Goal: Task Accomplishment & Management: Manage account settings

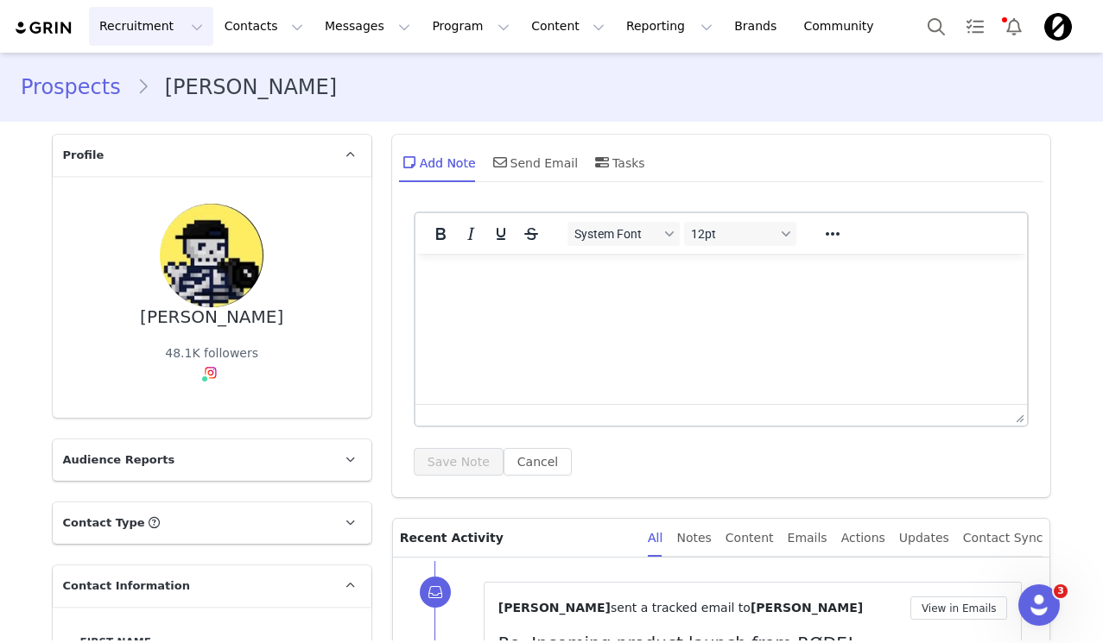
click at [176, 31] on button "Recruitment Recruitment" at bounding box center [151, 26] width 124 height 39
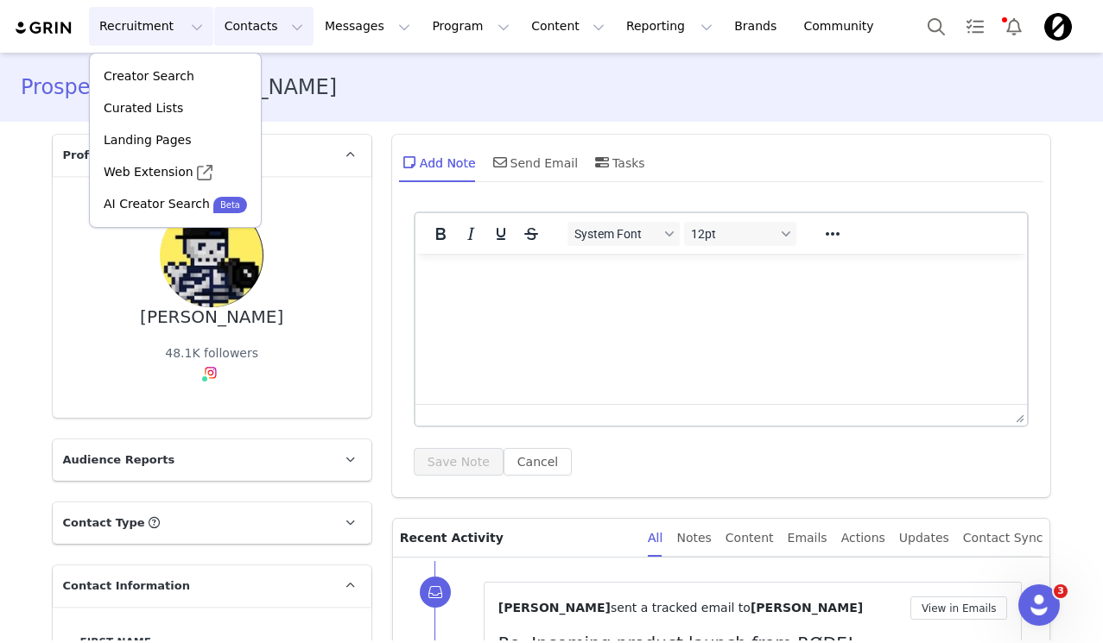
click at [278, 30] on button "Contacts Contacts" at bounding box center [263, 26] width 99 height 39
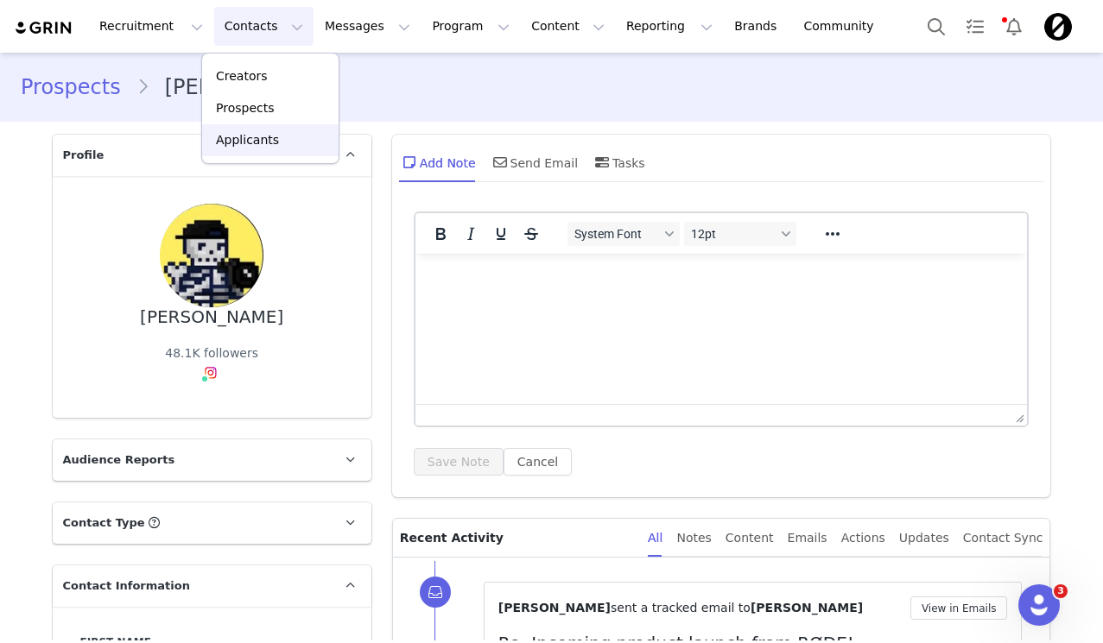
click at [257, 137] on p "Applicants" at bounding box center [247, 140] width 63 height 18
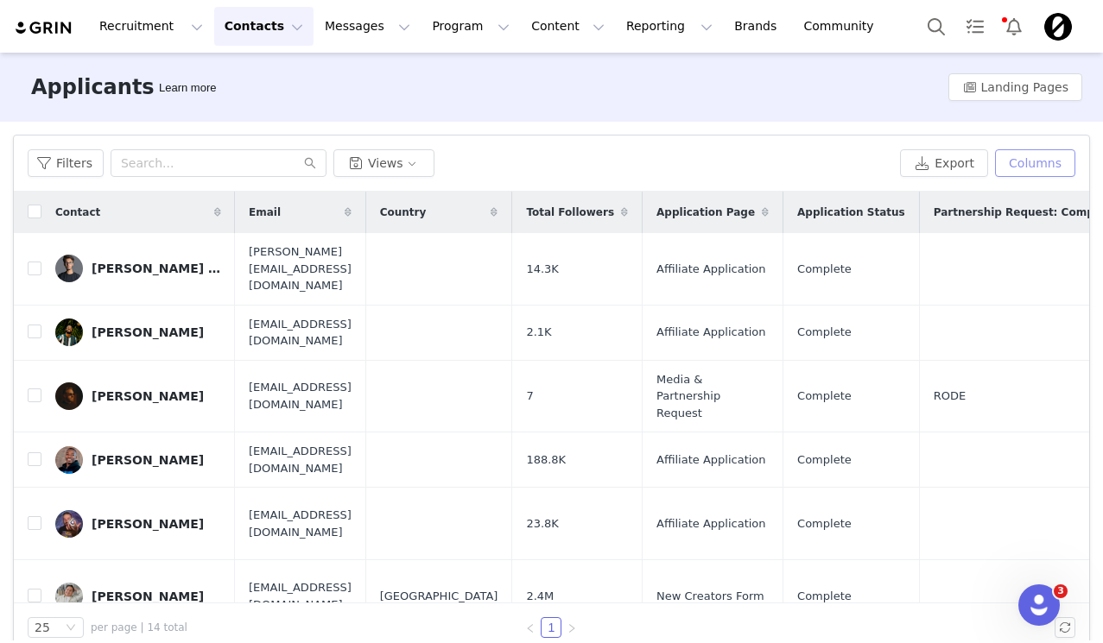
click at [1037, 161] on button "Columns" at bounding box center [1035, 163] width 80 height 28
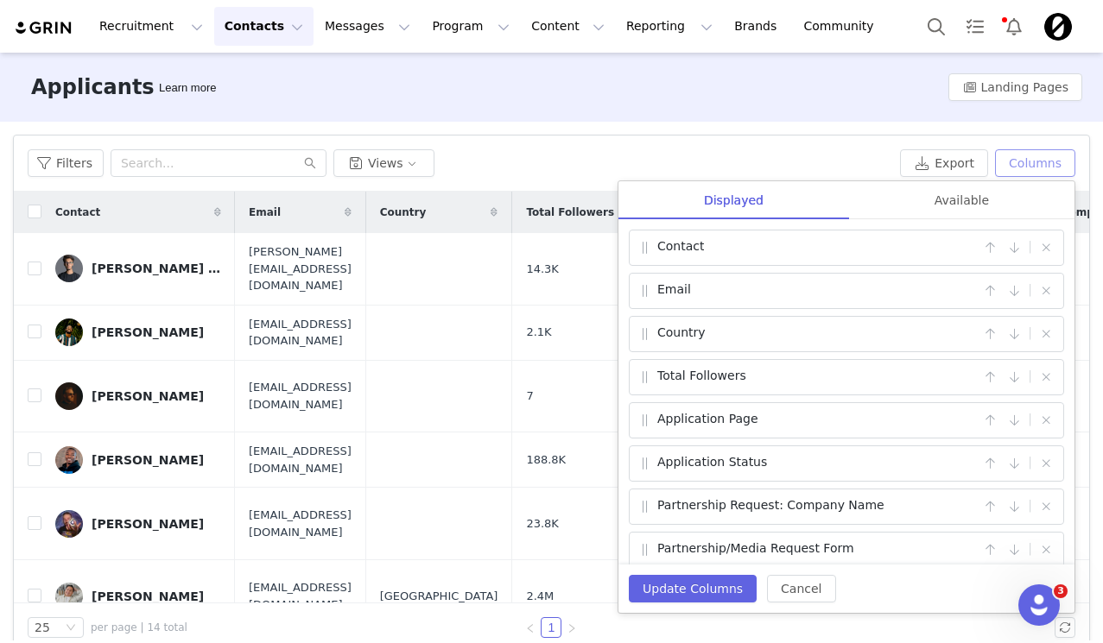
scroll to position [57, 0]
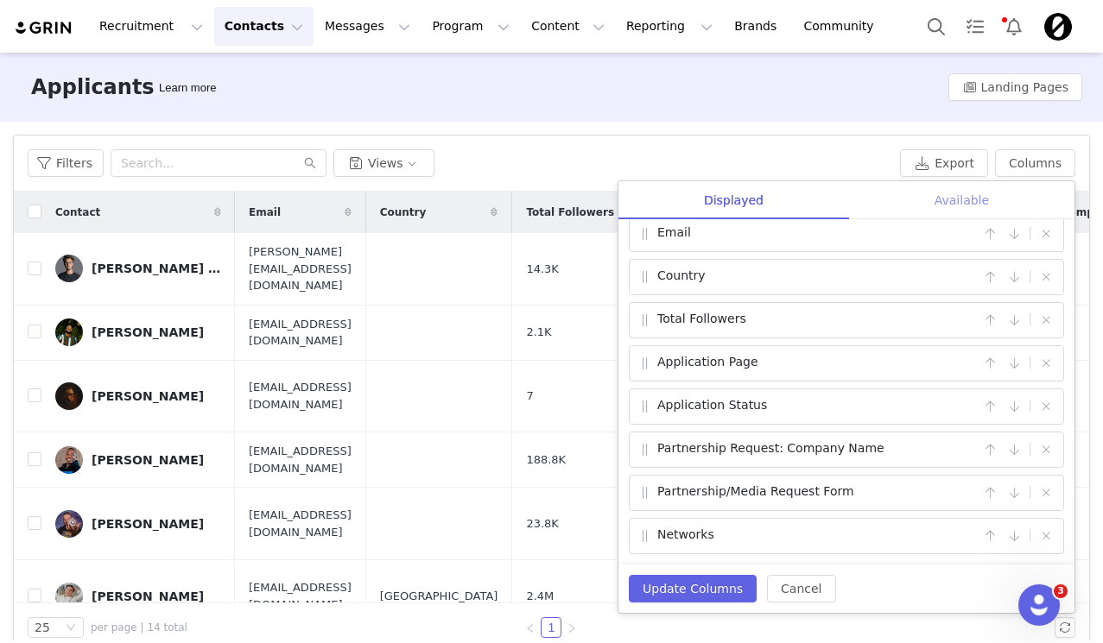
click at [950, 203] on div "Available" at bounding box center [961, 200] width 225 height 39
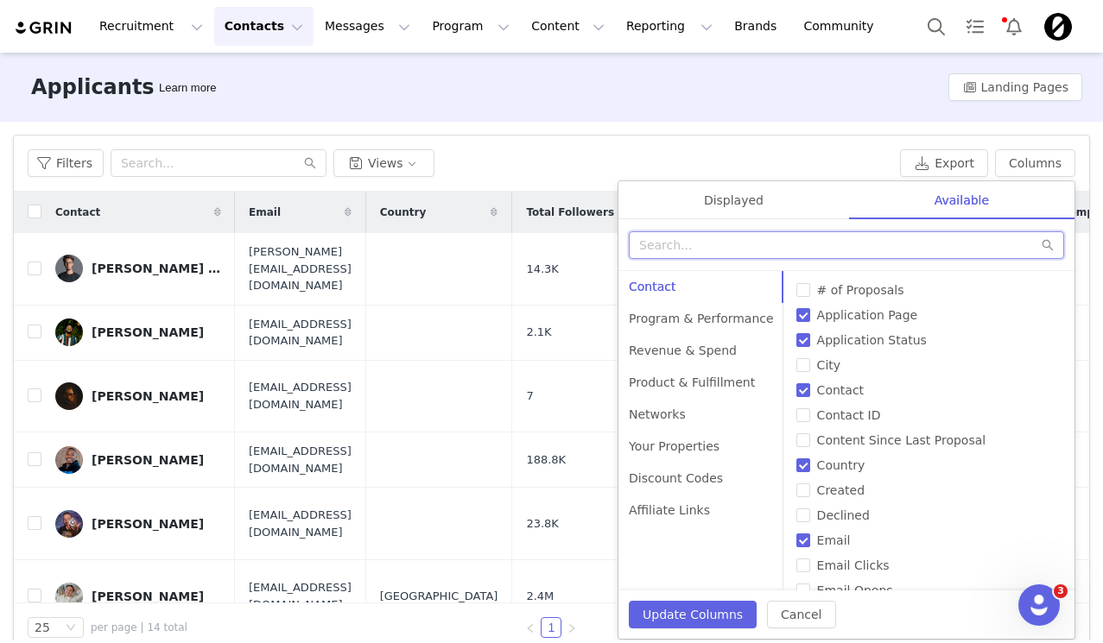
click at [908, 239] on input "text" at bounding box center [846, 245] width 435 height 28
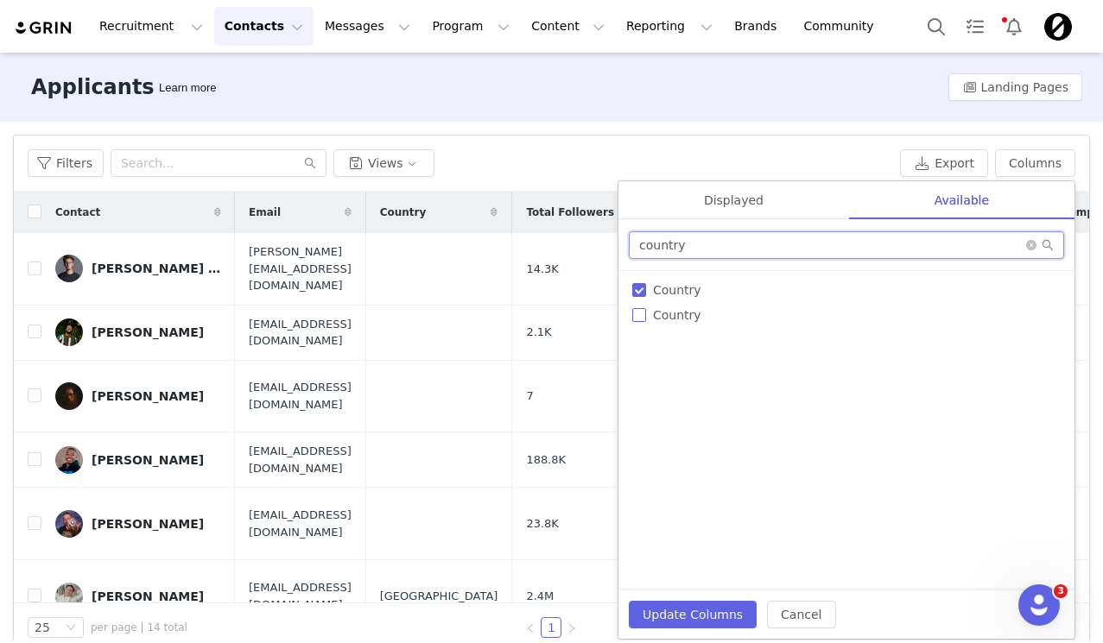
type input "country"
click at [641, 319] on input "Country" at bounding box center [639, 315] width 14 height 14
checkbox input "true"
click at [691, 604] on button "Update Columns" at bounding box center [693, 615] width 128 height 28
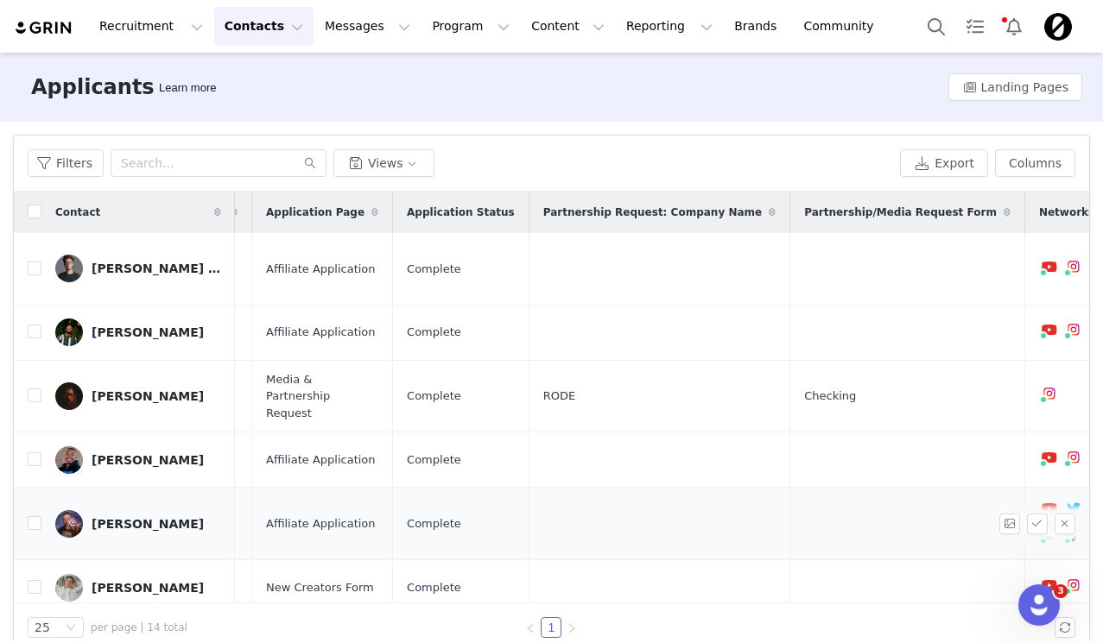
scroll to position [0, 566]
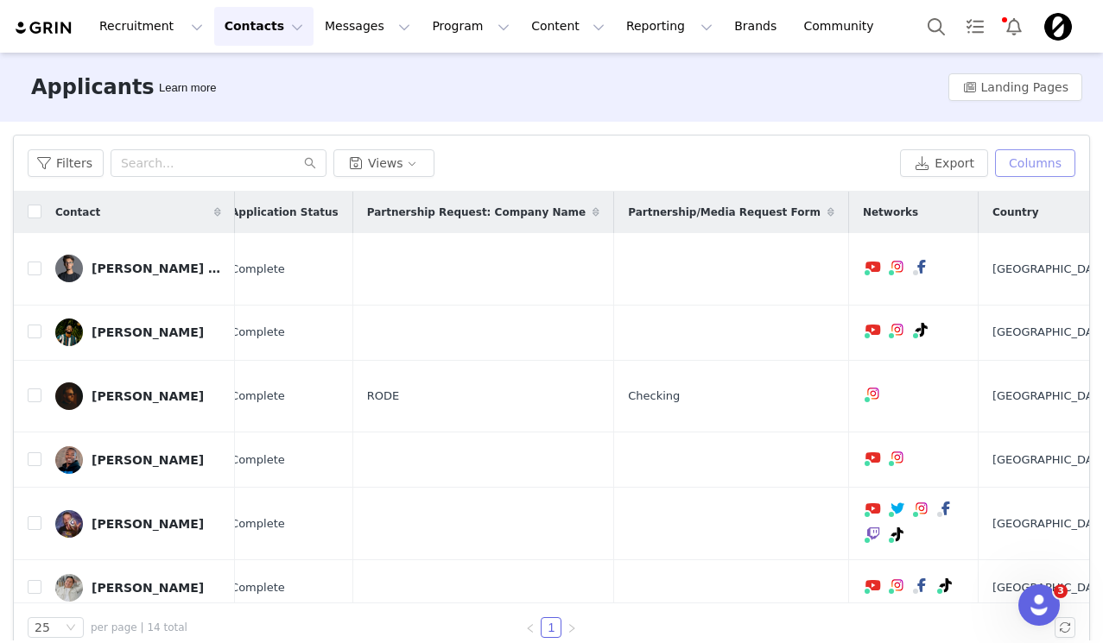
click at [1042, 167] on button "Columns" at bounding box center [1035, 163] width 80 height 28
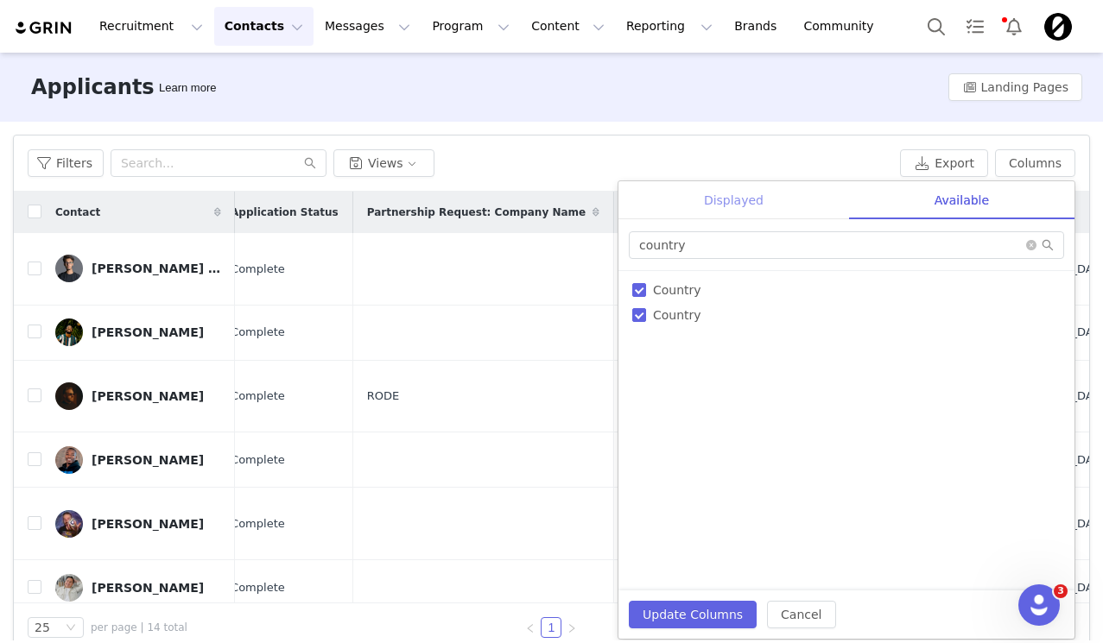
click at [802, 212] on div "Displayed" at bounding box center [733, 200] width 231 height 39
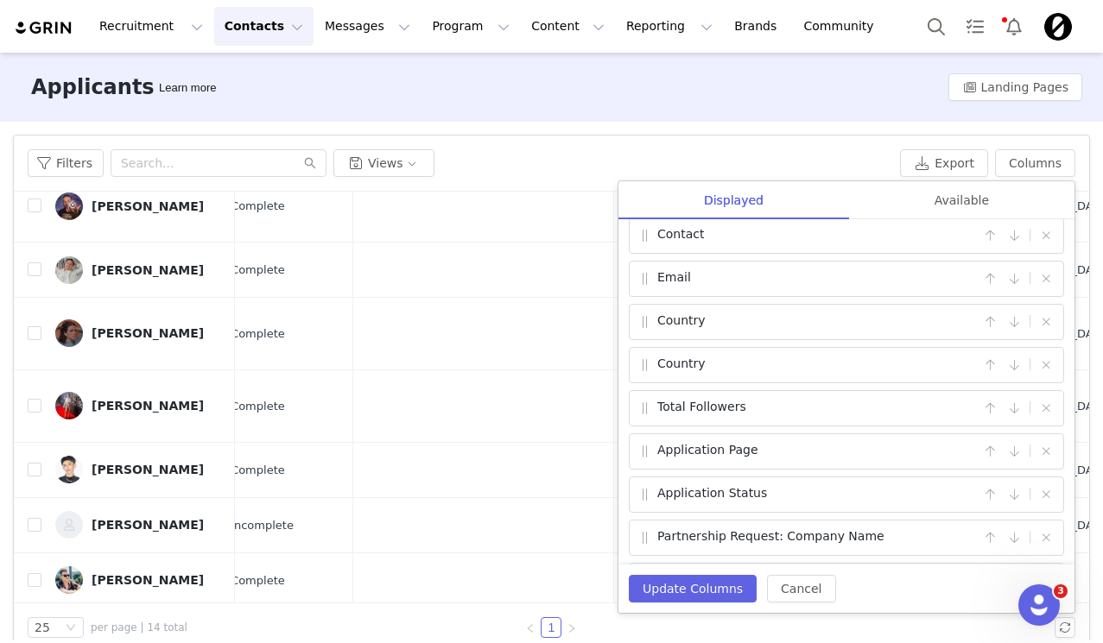
scroll to position [0, 0]
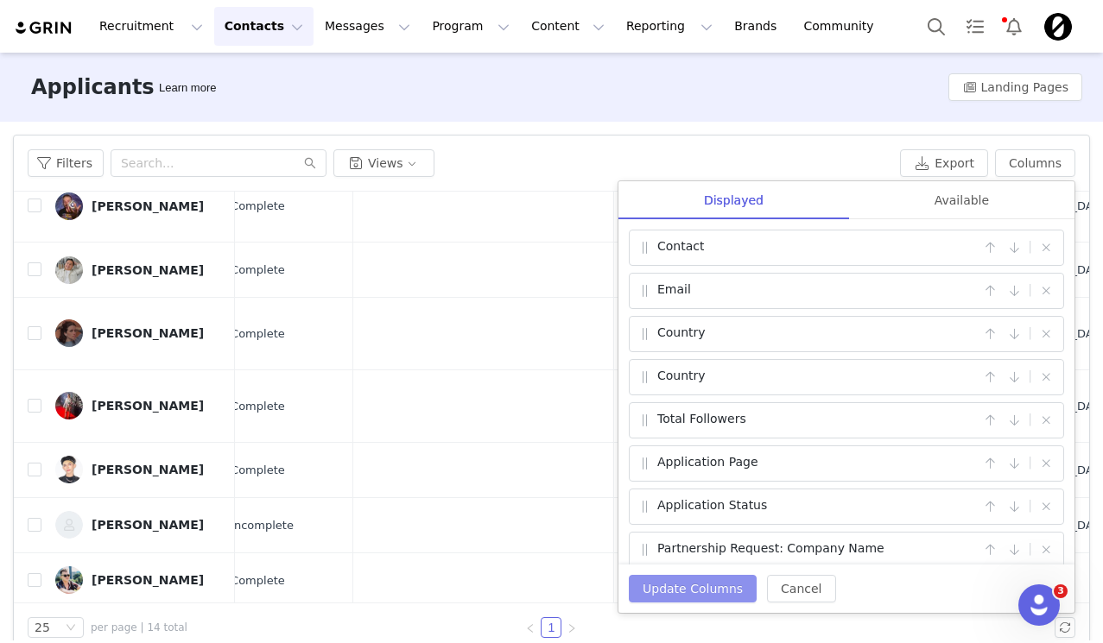
click at [702, 585] on button "Update Columns" at bounding box center [693, 589] width 128 height 28
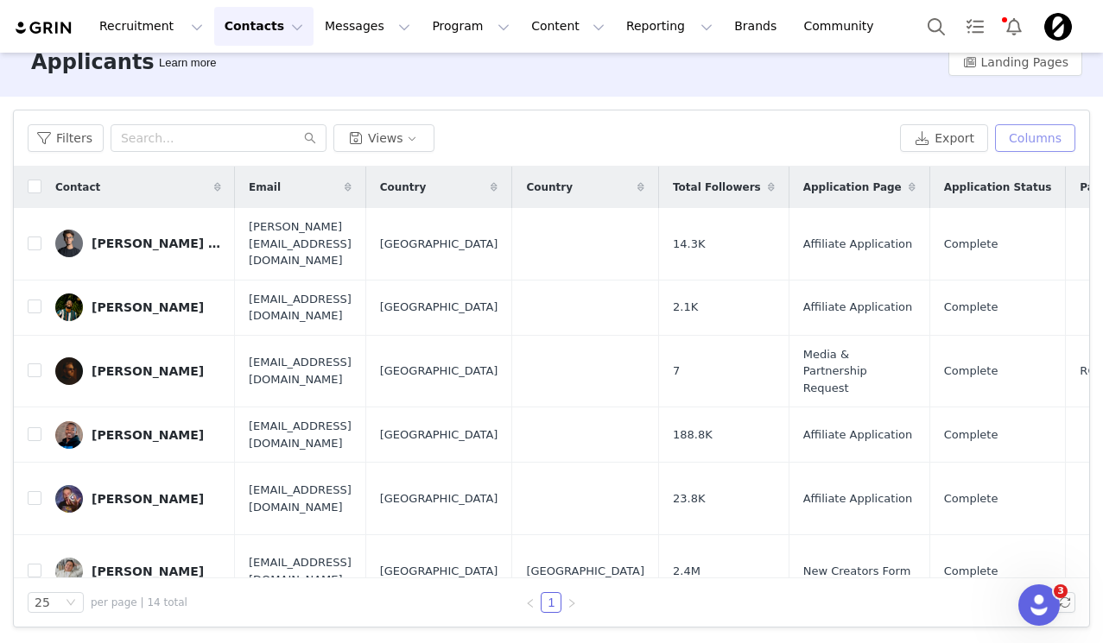
click at [1059, 134] on button "Columns" at bounding box center [1035, 138] width 80 height 28
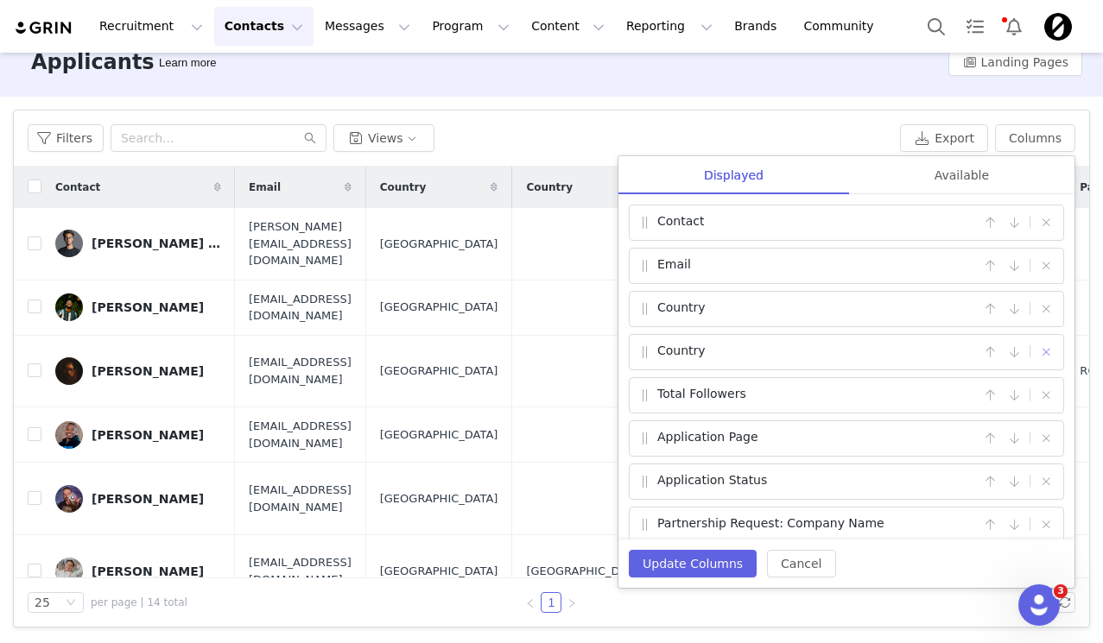
click at [1054, 354] on button "button" at bounding box center [1045, 352] width 21 height 21
checkbox input "false"
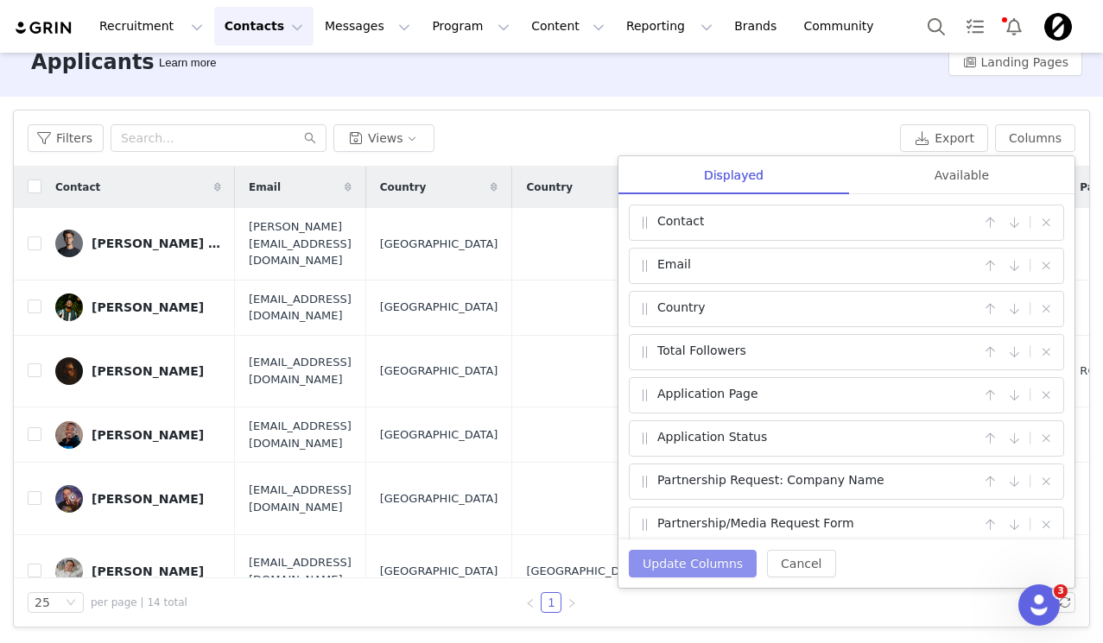
click at [678, 560] on button "Update Columns" at bounding box center [693, 564] width 128 height 28
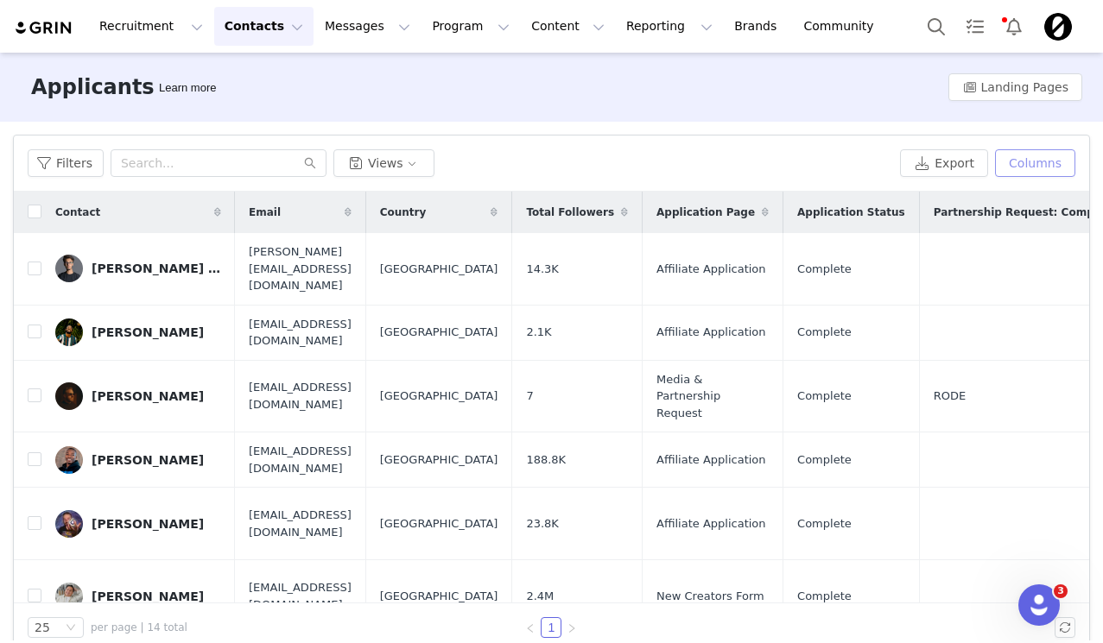
click at [1046, 168] on button "Columns" at bounding box center [1035, 163] width 80 height 28
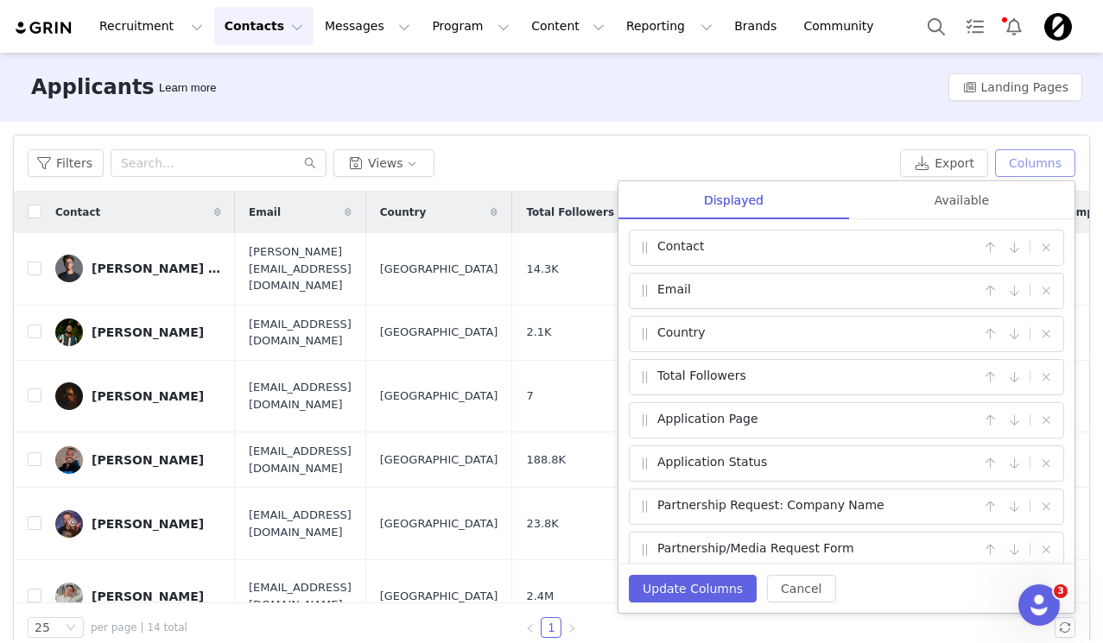
scroll to position [57, 0]
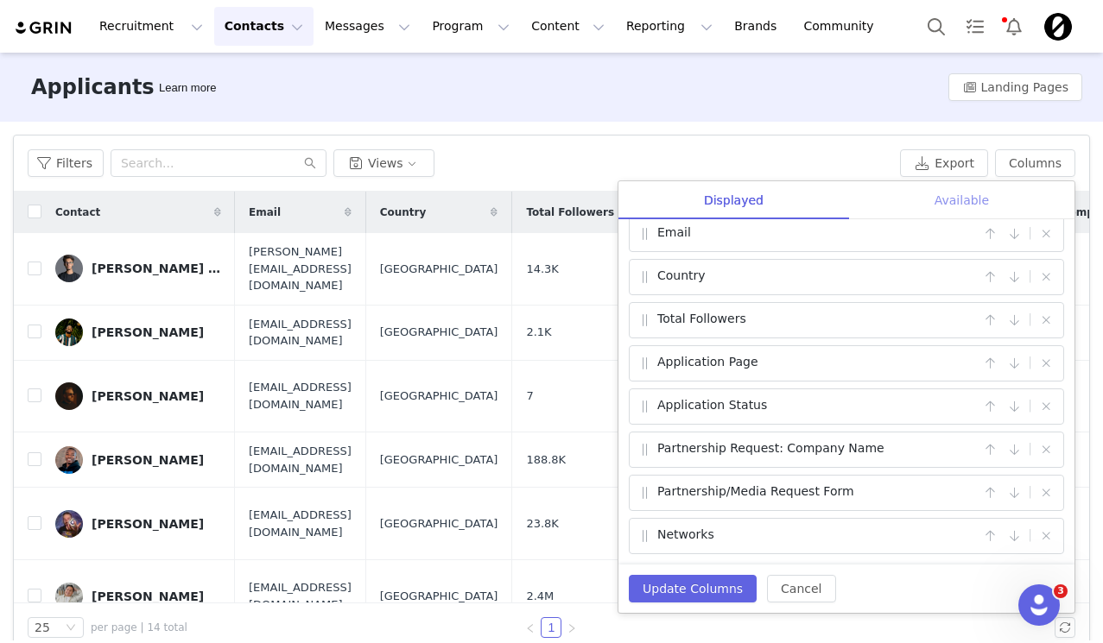
click at [892, 198] on div "Available" at bounding box center [961, 200] width 225 height 39
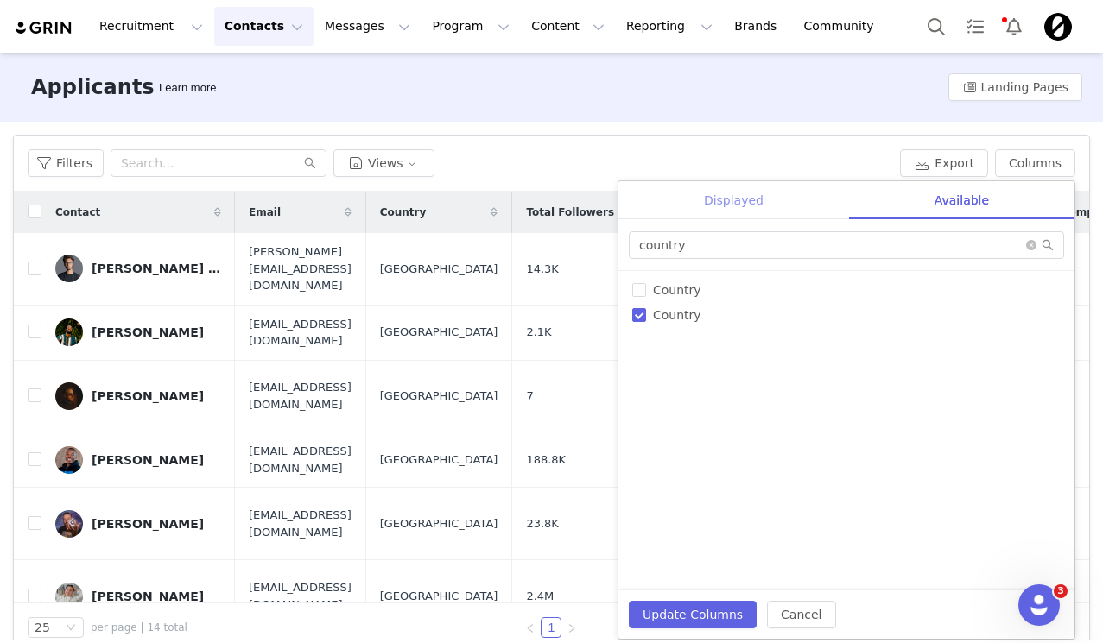
click at [750, 195] on div "Displayed" at bounding box center [733, 200] width 231 height 39
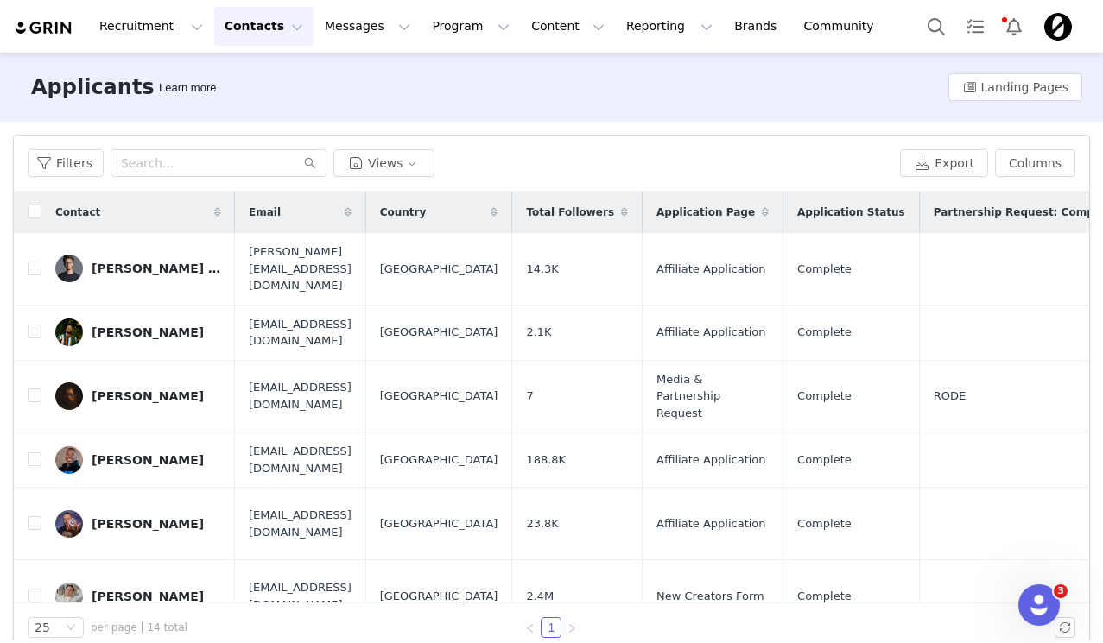
click at [737, 120] on div "Applicants Learn more Landing Pages" at bounding box center [551, 87] width 1103 height 69
click at [171, 31] on button "Recruitment Recruitment" at bounding box center [151, 26] width 124 height 39
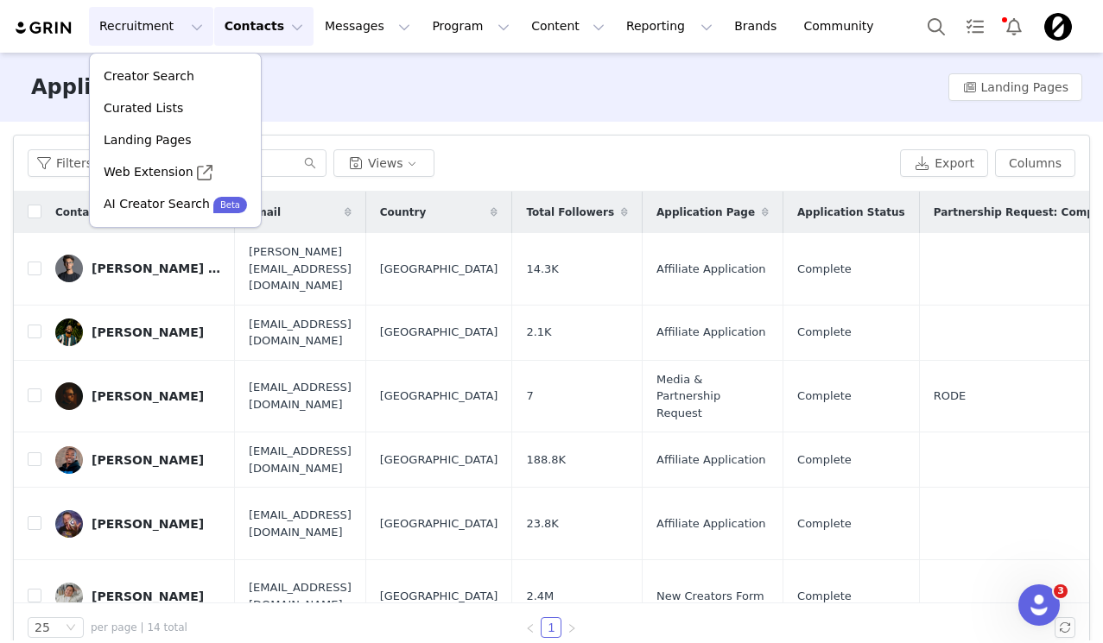
drag, startPoint x: 150, startPoint y: 140, endPoint x: 39, endPoint y: 36, distance: 152.1
